Goal: Obtain resource: Obtain resource

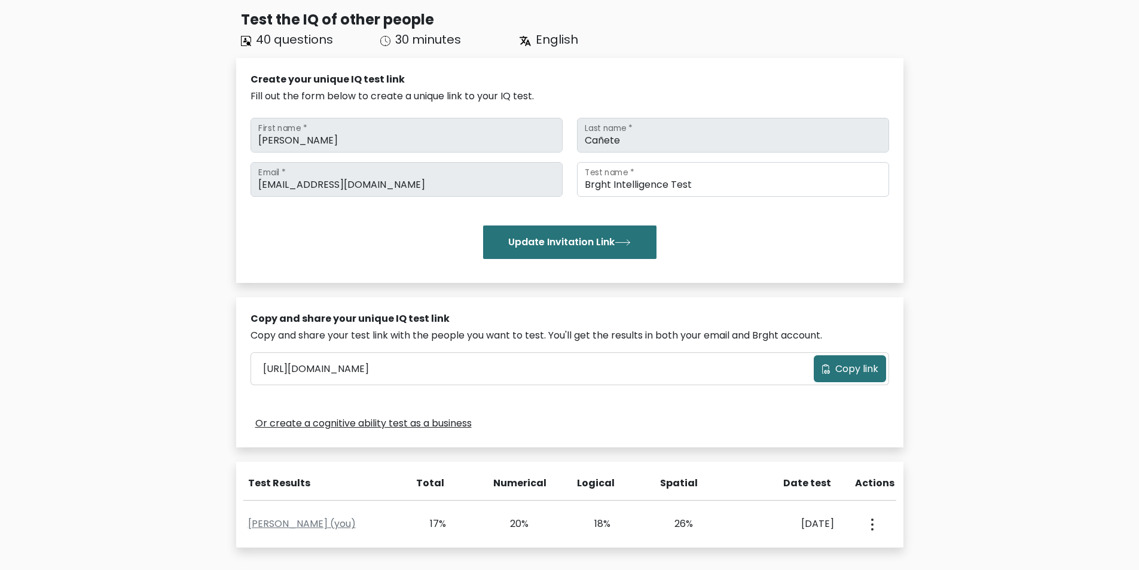
scroll to position [60, 0]
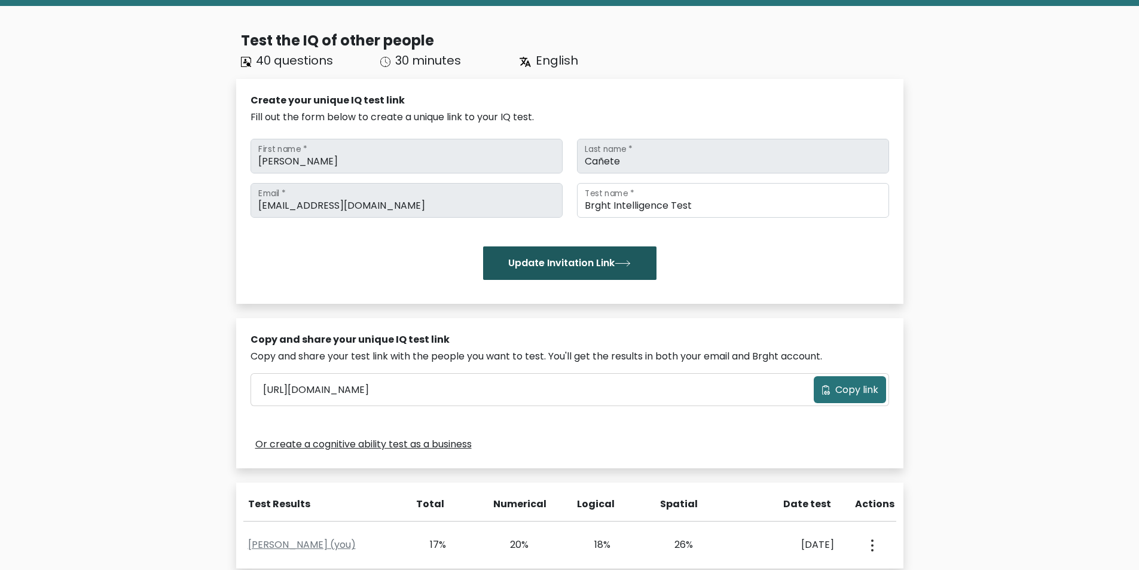
click at [603, 267] on button "Update Invitation Link" at bounding box center [569, 262] width 173 height 33
click at [638, 272] on button "Update Invitation Link" at bounding box center [569, 262] width 173 height 33
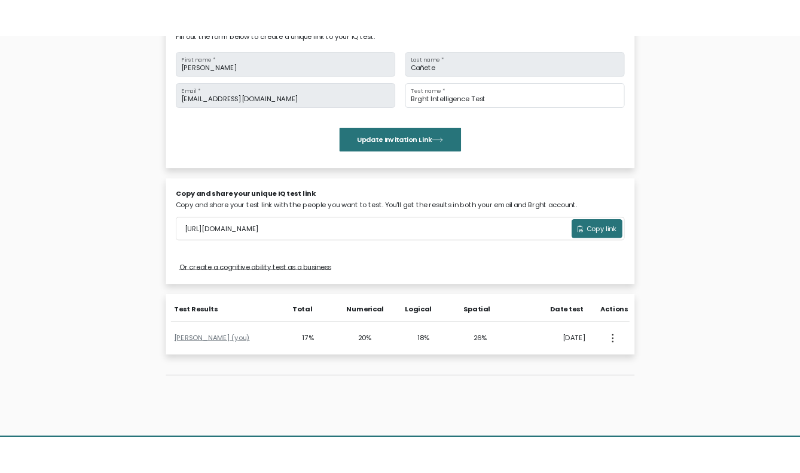
scroll to position [179, 0]
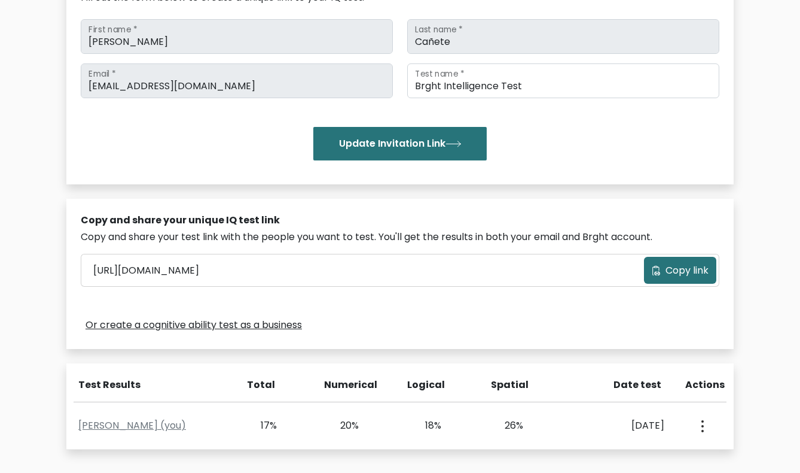
click at [345, 205] on div "Copy and share your unique IQ test link Copy and share your test link with the …" at bounding box center [399, 274] width 667 height 150
